Goal: Obtain resource: Download file/media

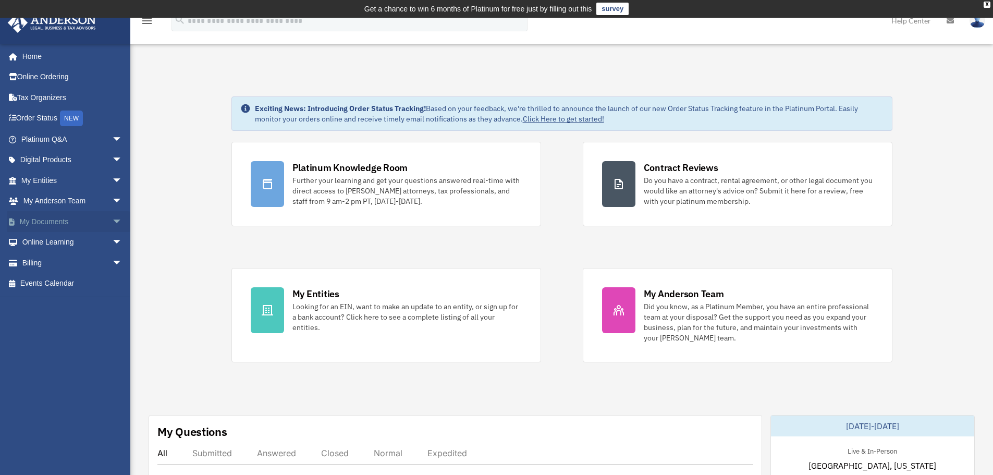
click at [60, 216] on link "My Documents arrow_drop_down" at bounding box center [72, 221] width 131 height 21
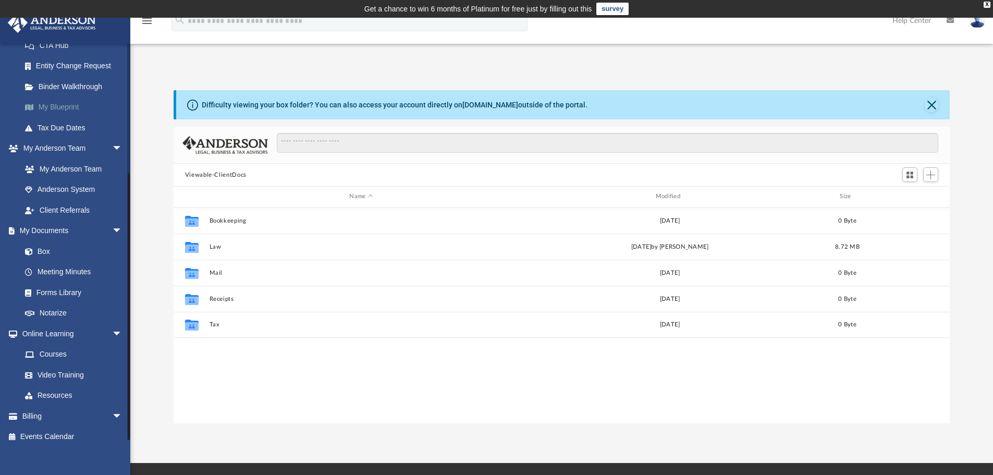
scroll to position [185, 0]
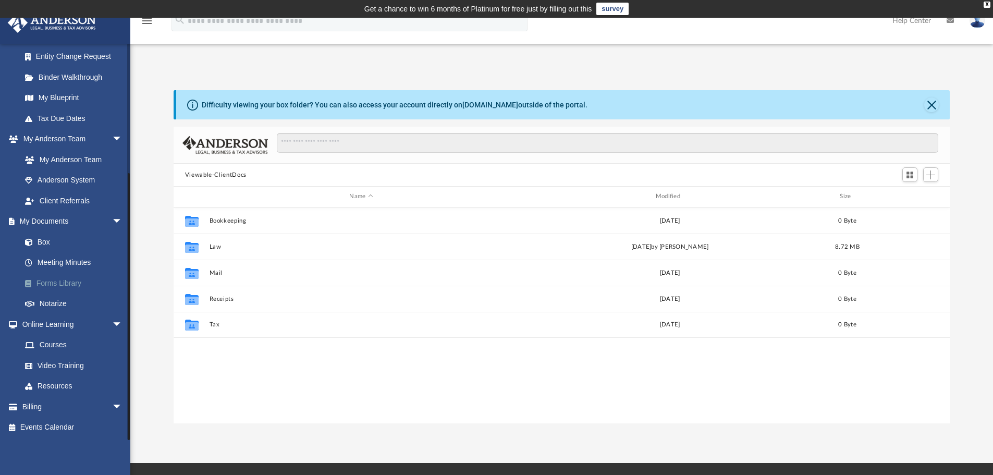
click at [72, 283] on link "Forms Library" at bounding box center [76, 283] width 123 height 21
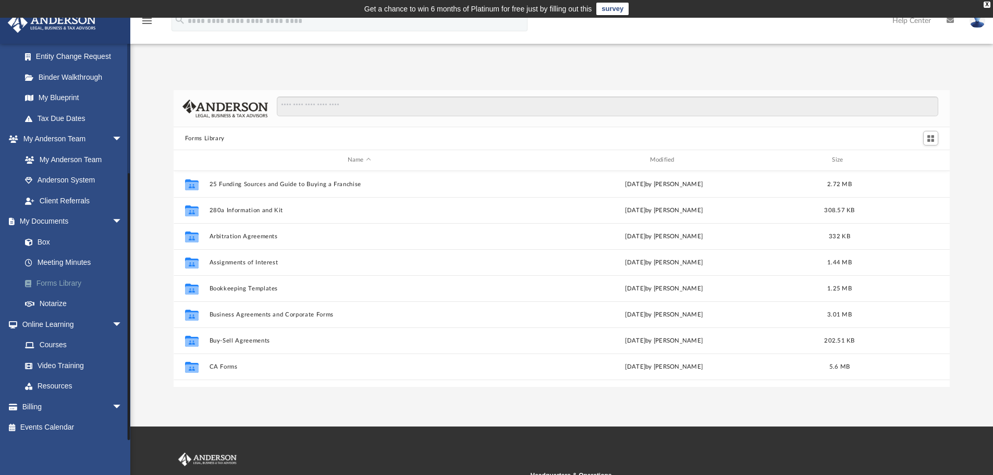
scroll to position [229, 768]
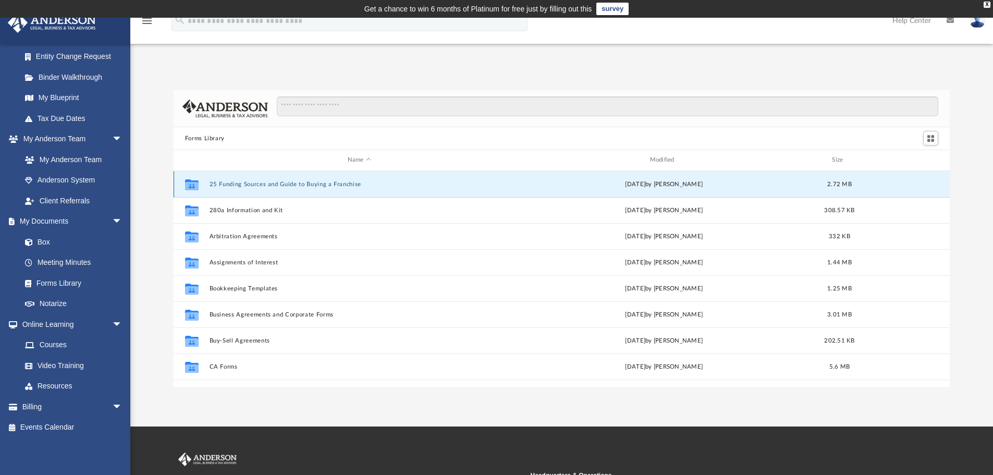
click at [318, 184] on button "25 Funding Sources and Guide to Buying a Franchise" at bounding box center [359, 184] width 300 height 7
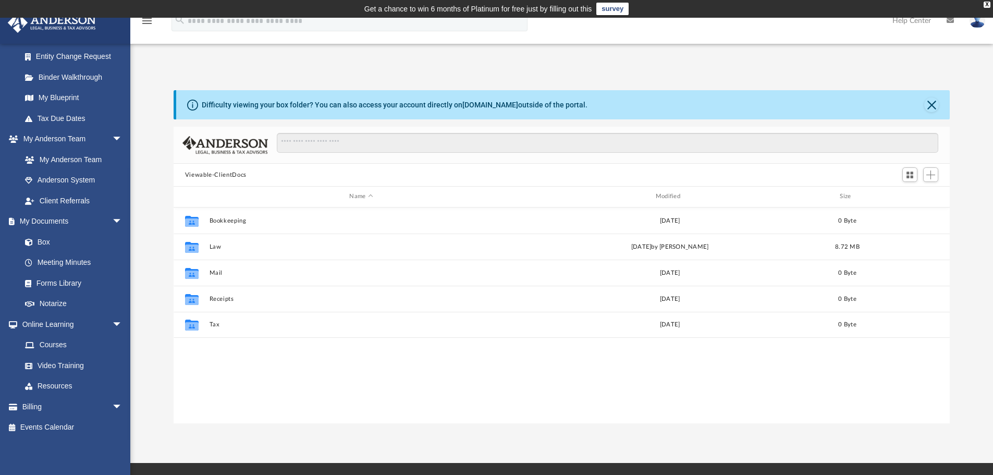
scroll to position [229, 768]
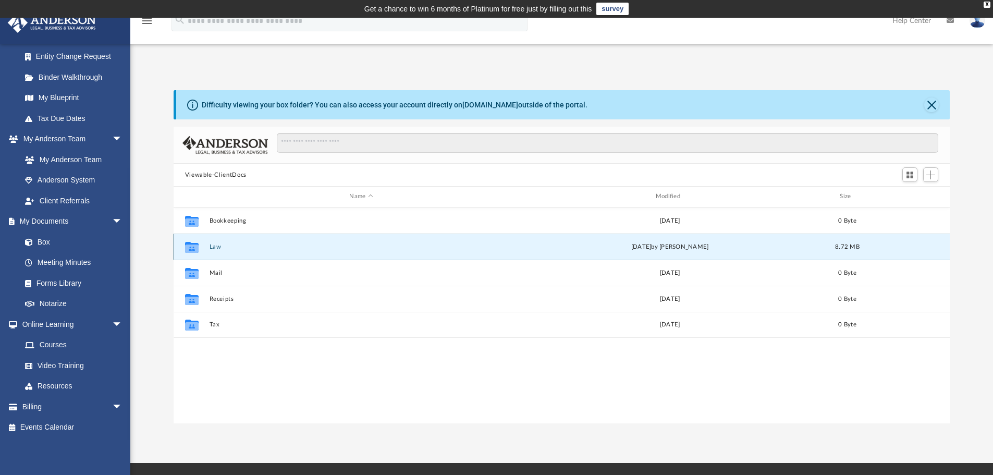
click at [241, 247] on button "Law" at bounding box center [361, 246] width 304 height 7
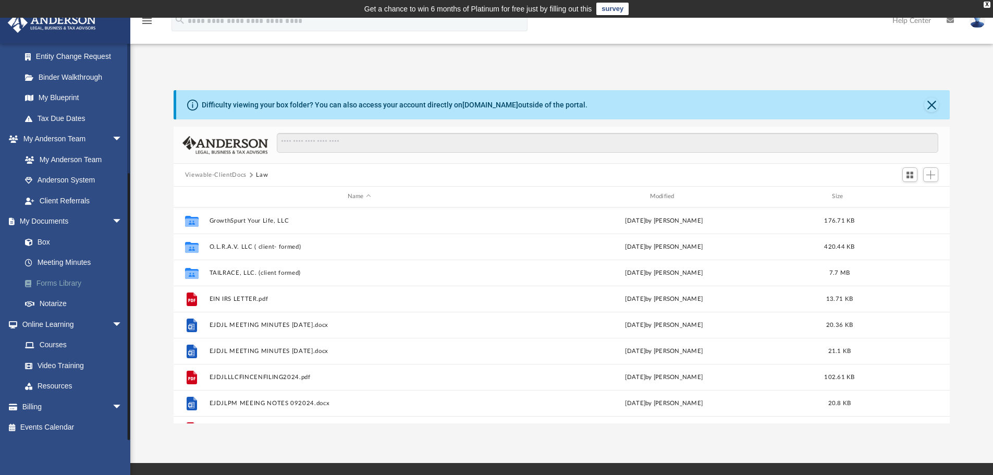
click at [61, 281] on link "Forms Library" at bounding box center [76, 283] width 123 height 21
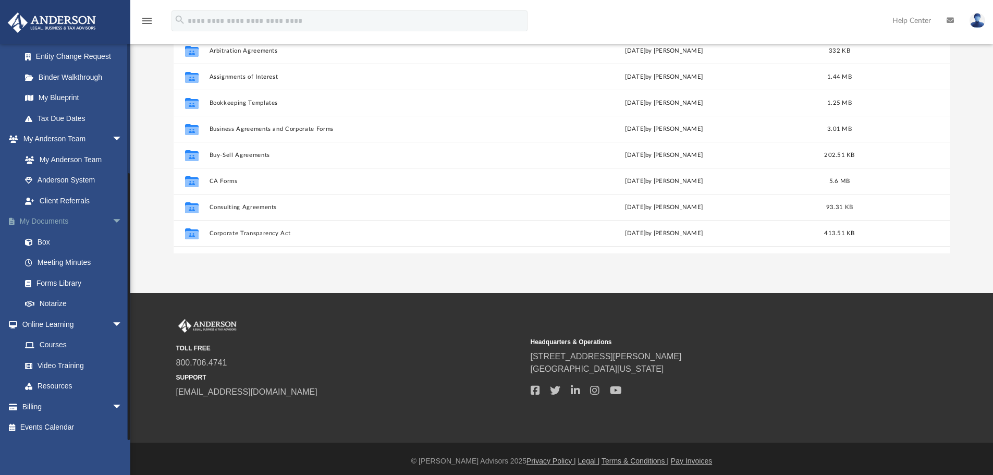
scroll to position [138, 0]
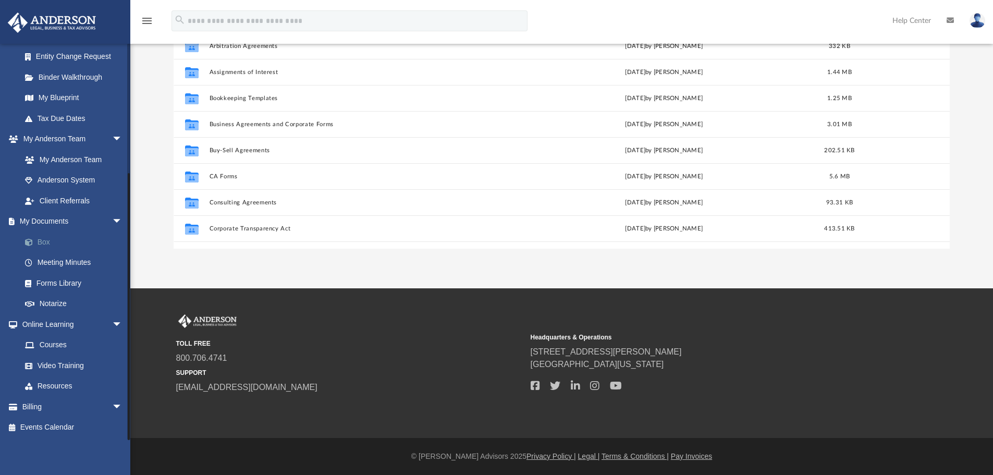
click at [41, 244] on link "Box" at bounding box center [76, 241] width 123 height 21
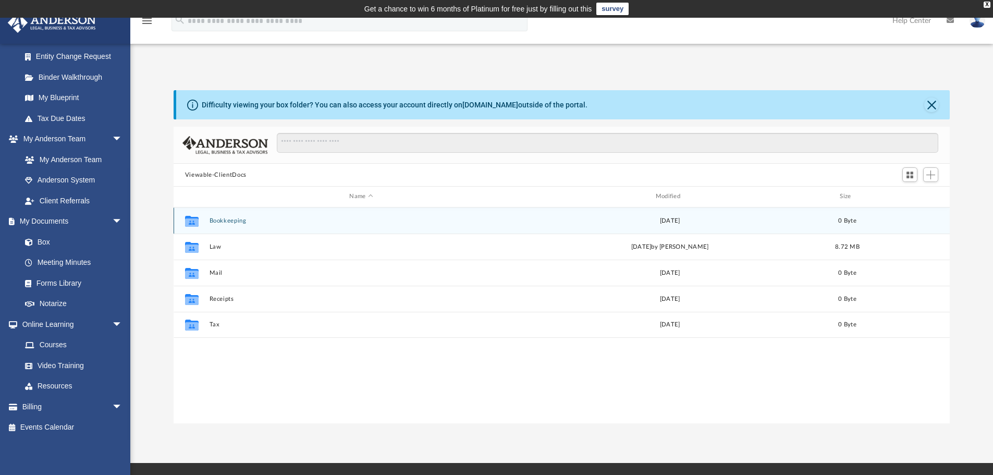
click at [282, 228] on div "Collaborated Folder Bookkeeping [DATE] 0 Byte" at bounding box center [562, 220] width 776 height 26
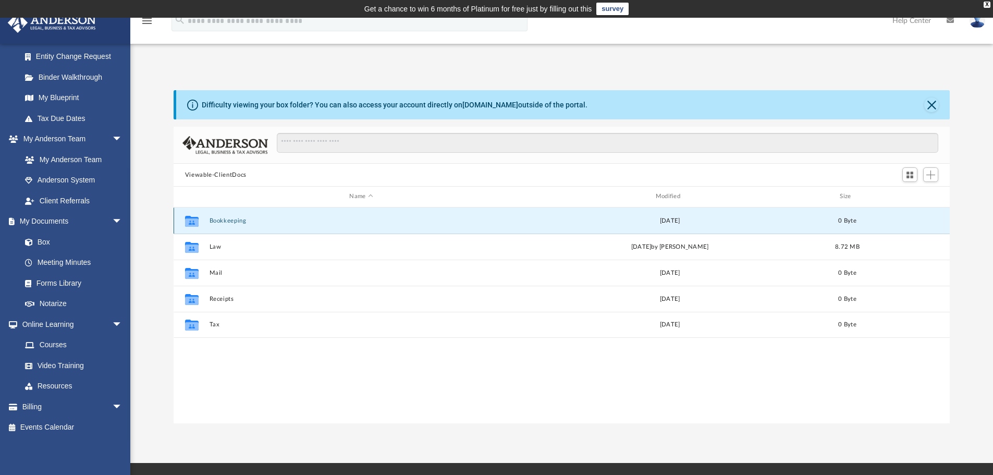
click at [288, 225] on div "Collaborated Folder Bookkeeping [DATE] 0 Byte" at bounding box center [562, 220] width 776 height 26
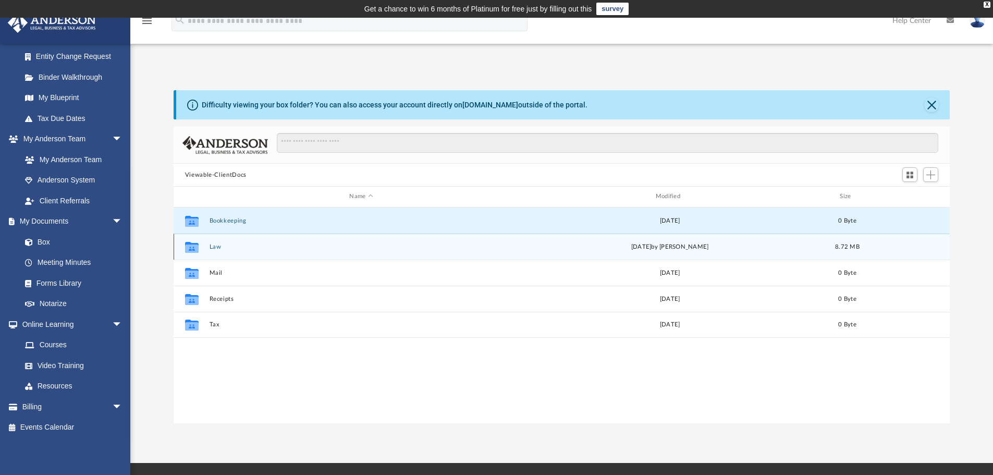
click at [298, 250] on button "Law" at bounding box center [361, 246] width 304 height 7
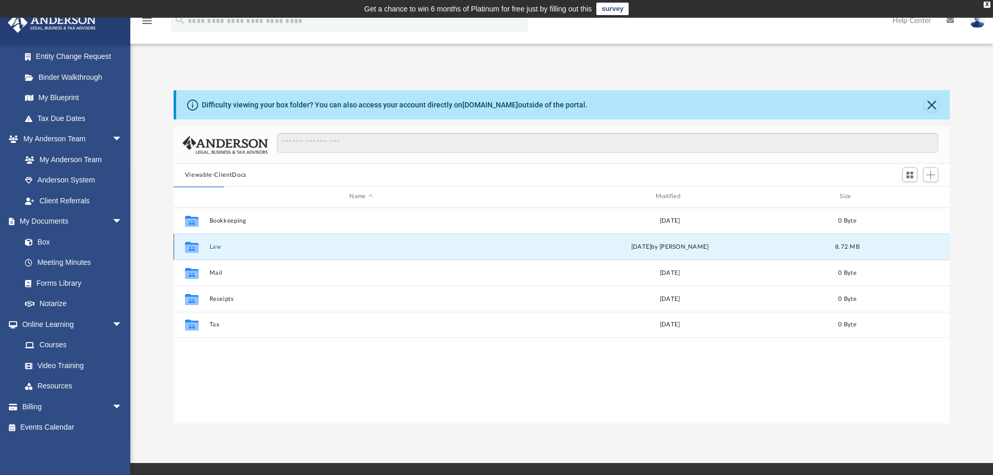
click at [298, 250] on button "Law" at bounding box center [361, 246] width 304 height 7
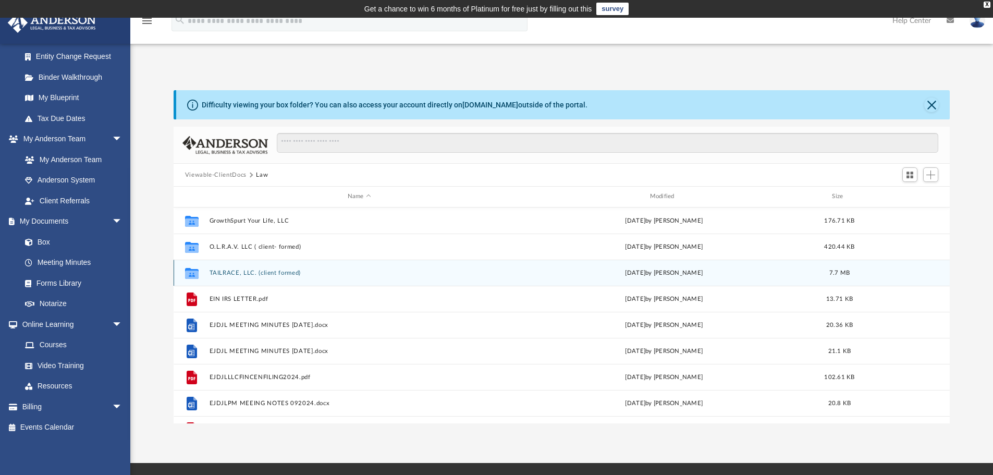
click at [294, 271] on button "TAILRACE, LLC. (client formed)" at bounding box center [359, 272] width 300 height 7
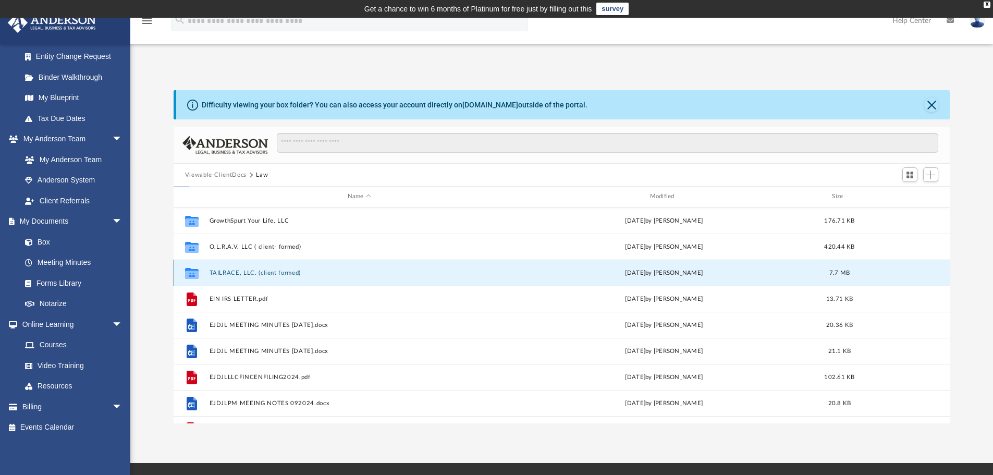
click at [294, 271] on button "TAILRACE, LLC. (client formed)" at bounding box center [359, 272] width 300 height 7
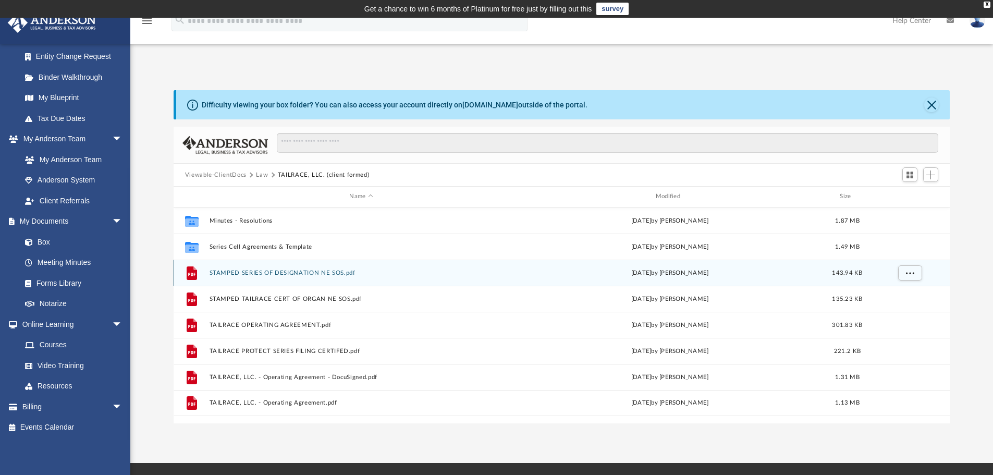
click at [336, 270] on button "STAMPED SERIES OF DESIGNATION NE SOS.pdf" at bounding box center [361, 272] width 304 height 7
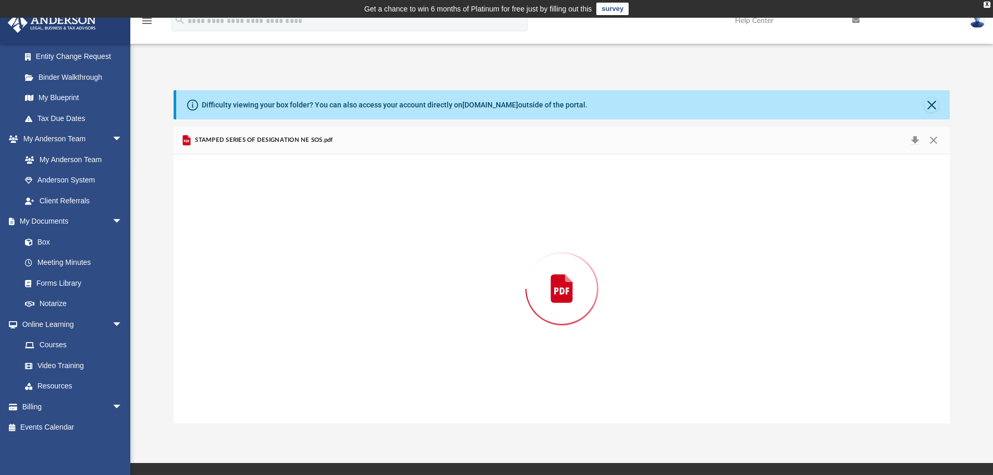
click at [336, 270] on div "Preview" at bounding box center [562, 288] width 776 height 269
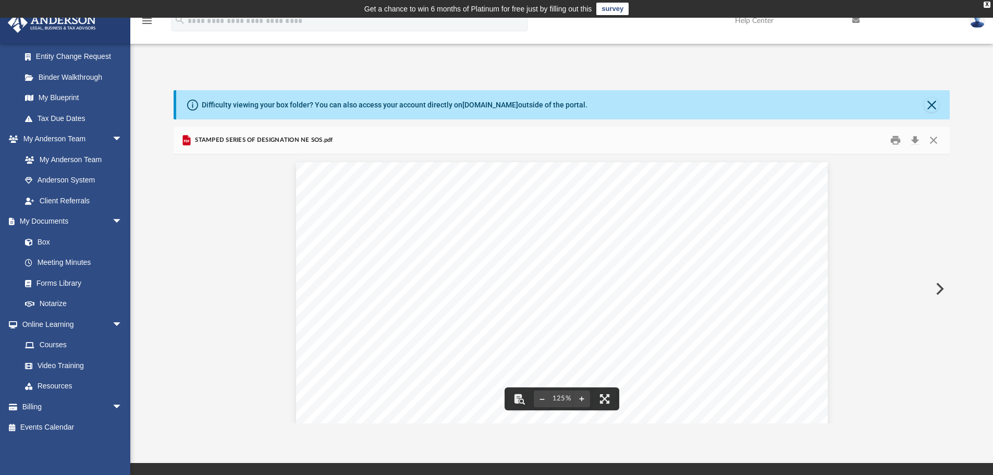
click at [380, 67] on div "App [EMAIL_ADDRESS][DOMAIN_NAME] Sign Out [EMAIL_ADDRESS][DOMAIN_NAME] Home Onl…" at bounding box center [496, 240] width 993 height 366
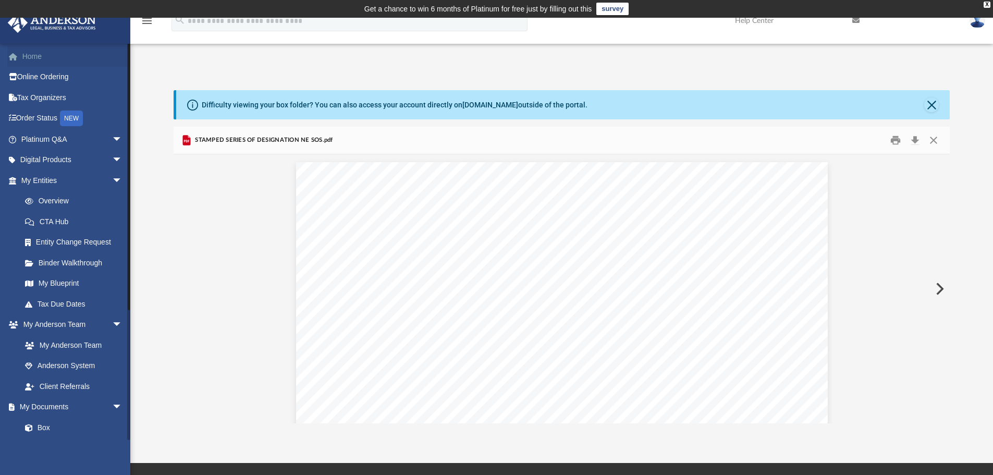
click at [46, 57] on link "Home" at bounding box center [72, 56] width 131 height 21
